Goal: Task Accomplishment & Management: Manage account settings

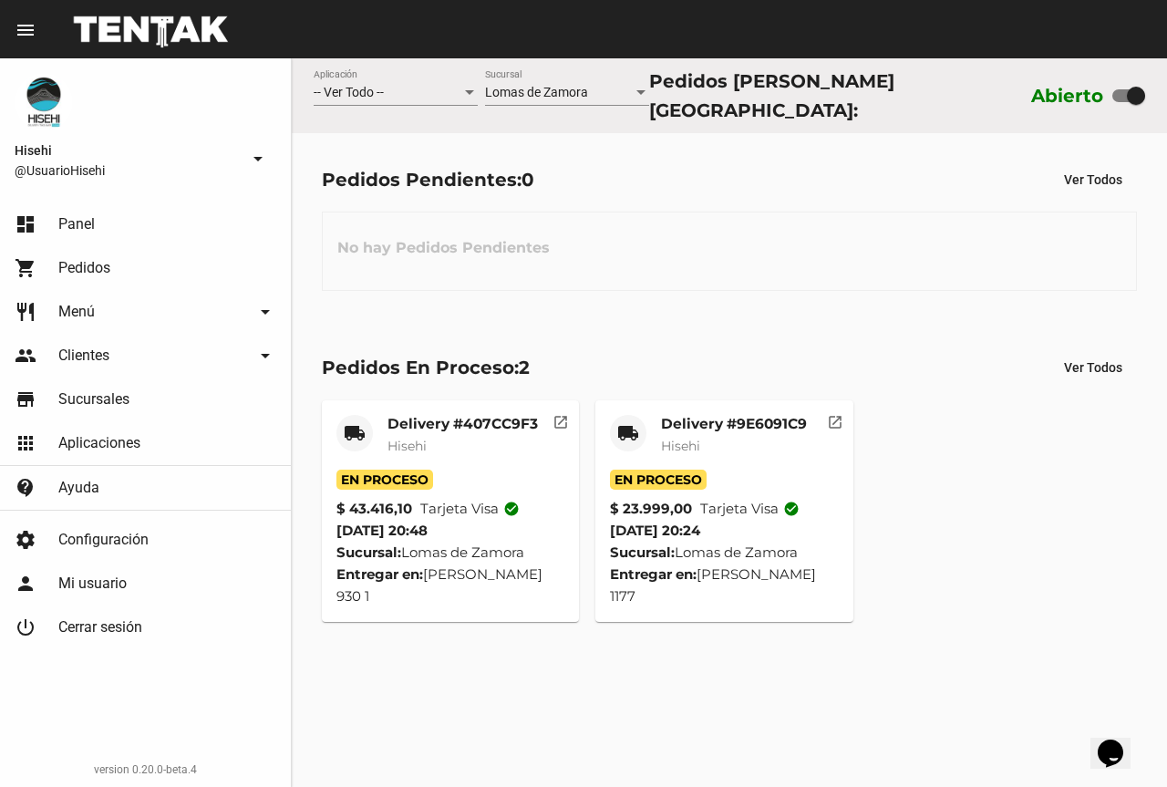
click at [699, 423] on mat-card-title "Delivery #9E6091C9" at bounding box center [734, 424] width 146 height 18
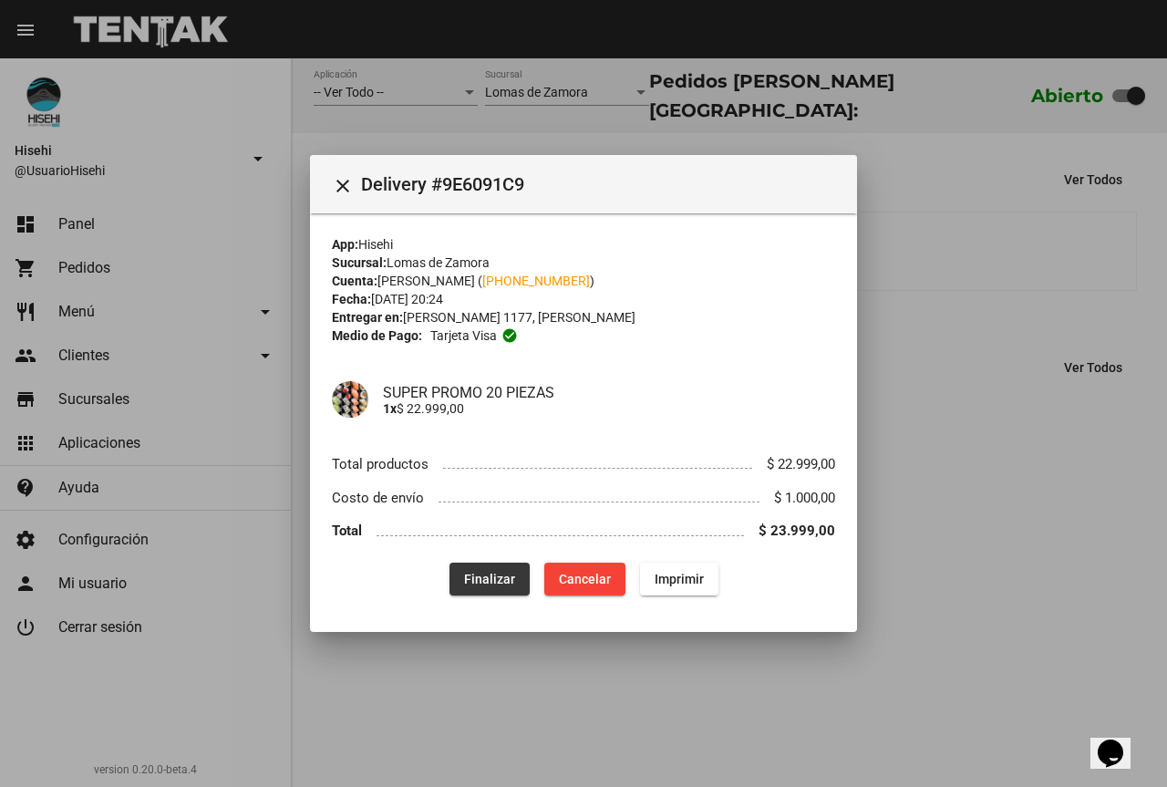
click at [495, 573] on span "Finalizar" at bounding box center [489, 579] width 51 height 15
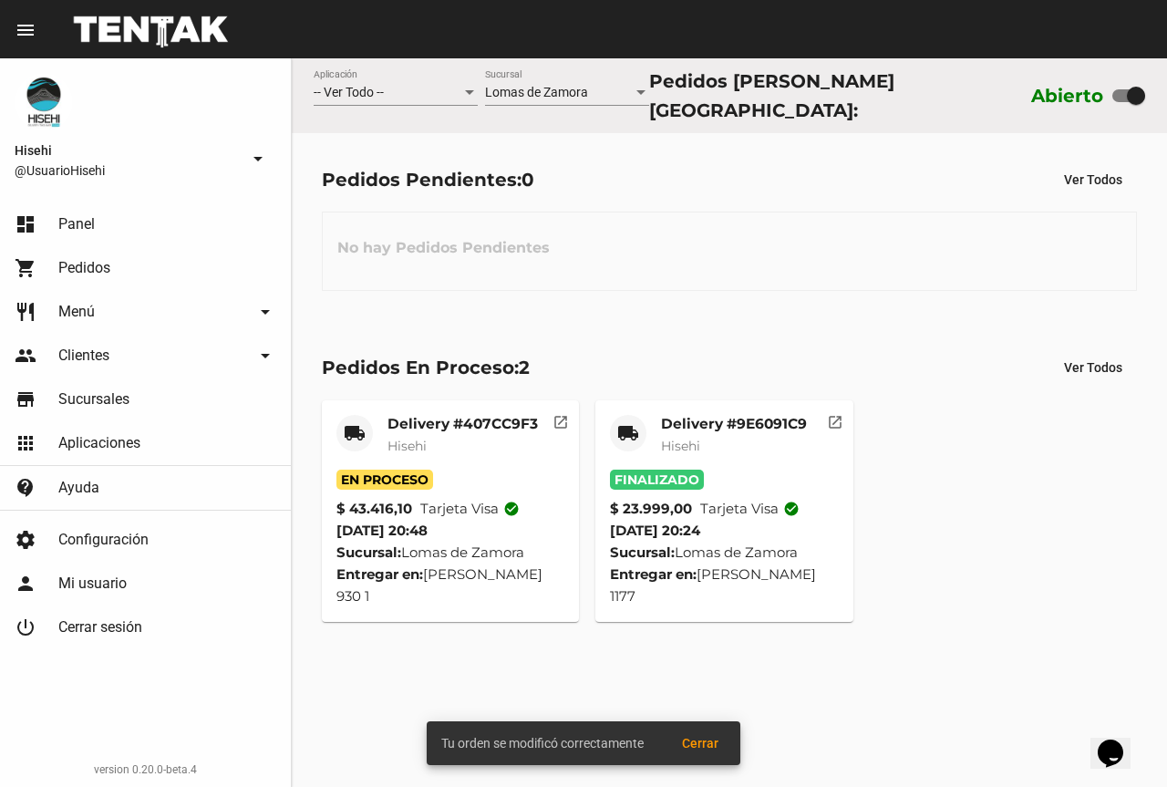
click at [448, 440] on mat-card-subtitle "Hisehi" at bounding box center [463, 446] width 150 height 18
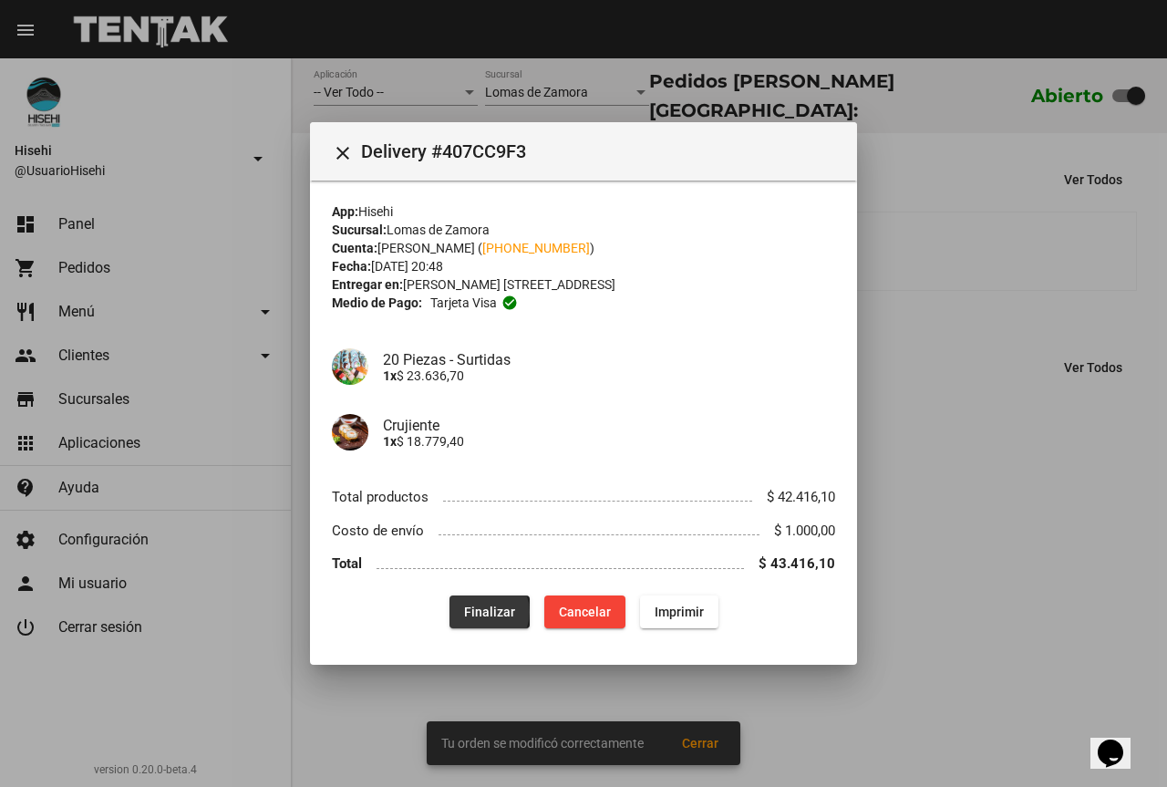
click at [489, 612] on span "Finalizar" at bounding box center [489, 612] width 51 height 15
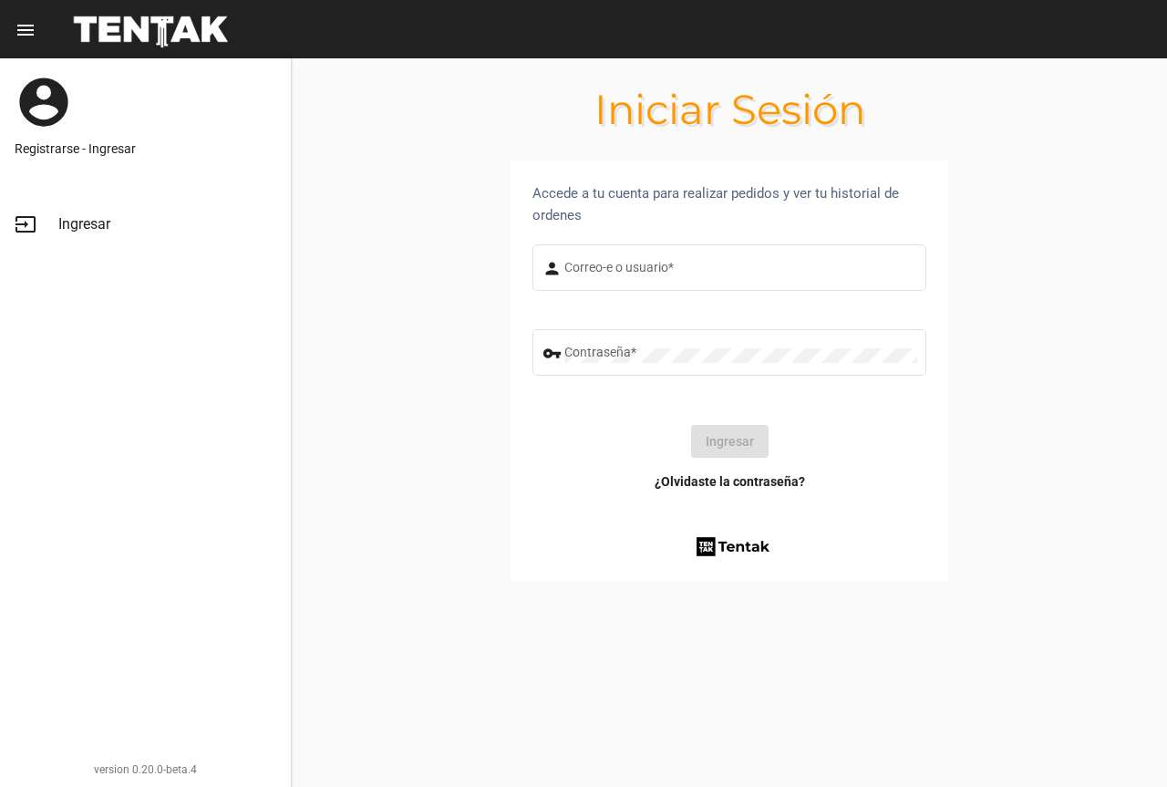
type input "UsuarioHisehi"
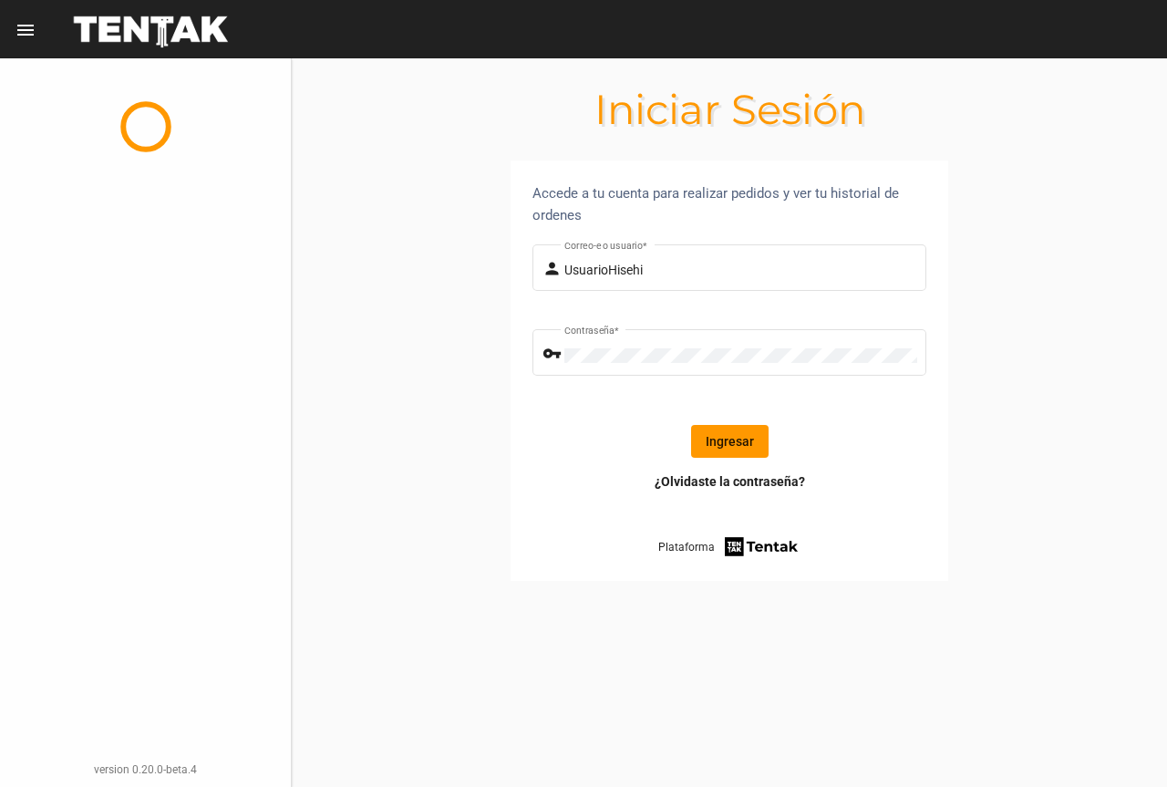
click at [733, 436] on button "Ingresar" at bounding box center [730, 441] width 78 height 33
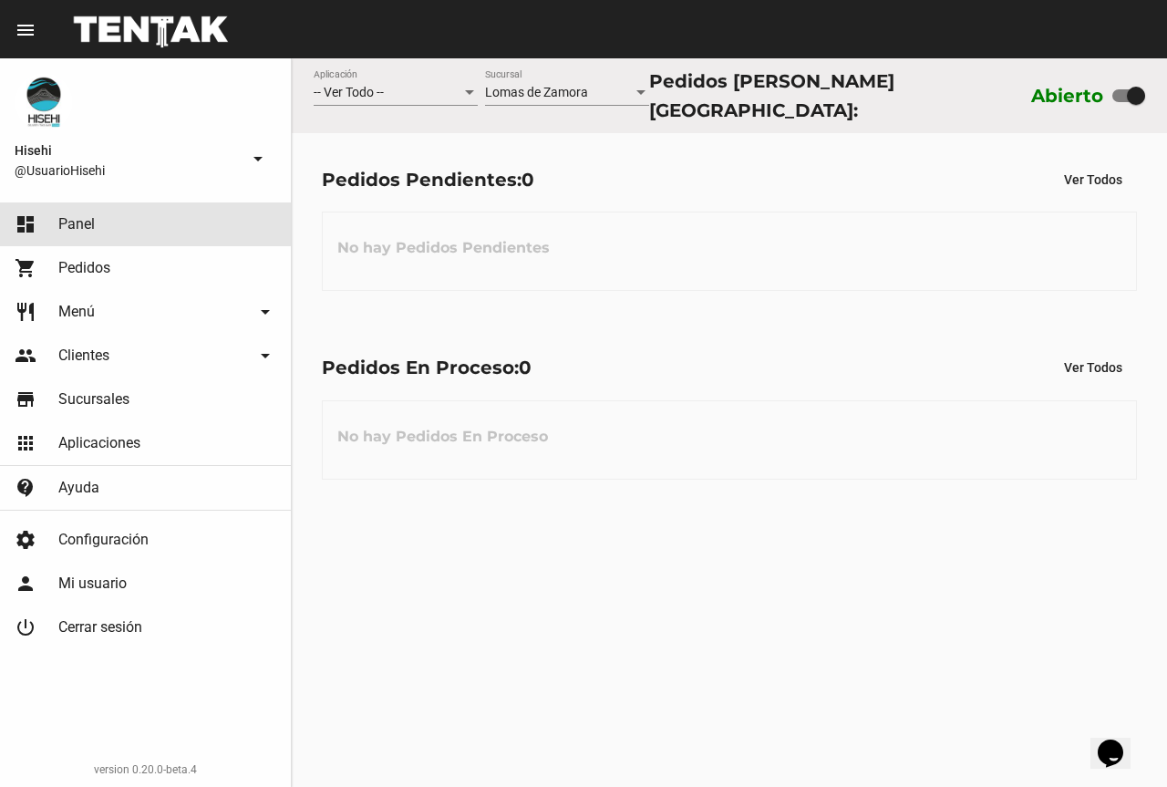
click at [136, 222] on link "dashboard Panel" at bounding box center [145, 224] width 291 height 44
